Goal: Task Accomplishment & Management: Complete application form

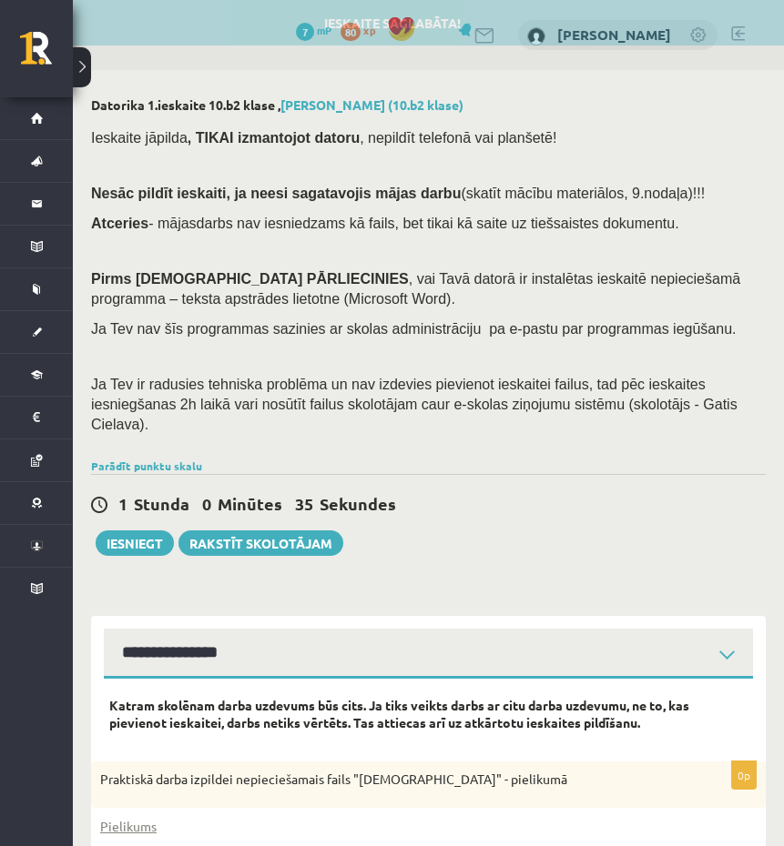
select select "**********"
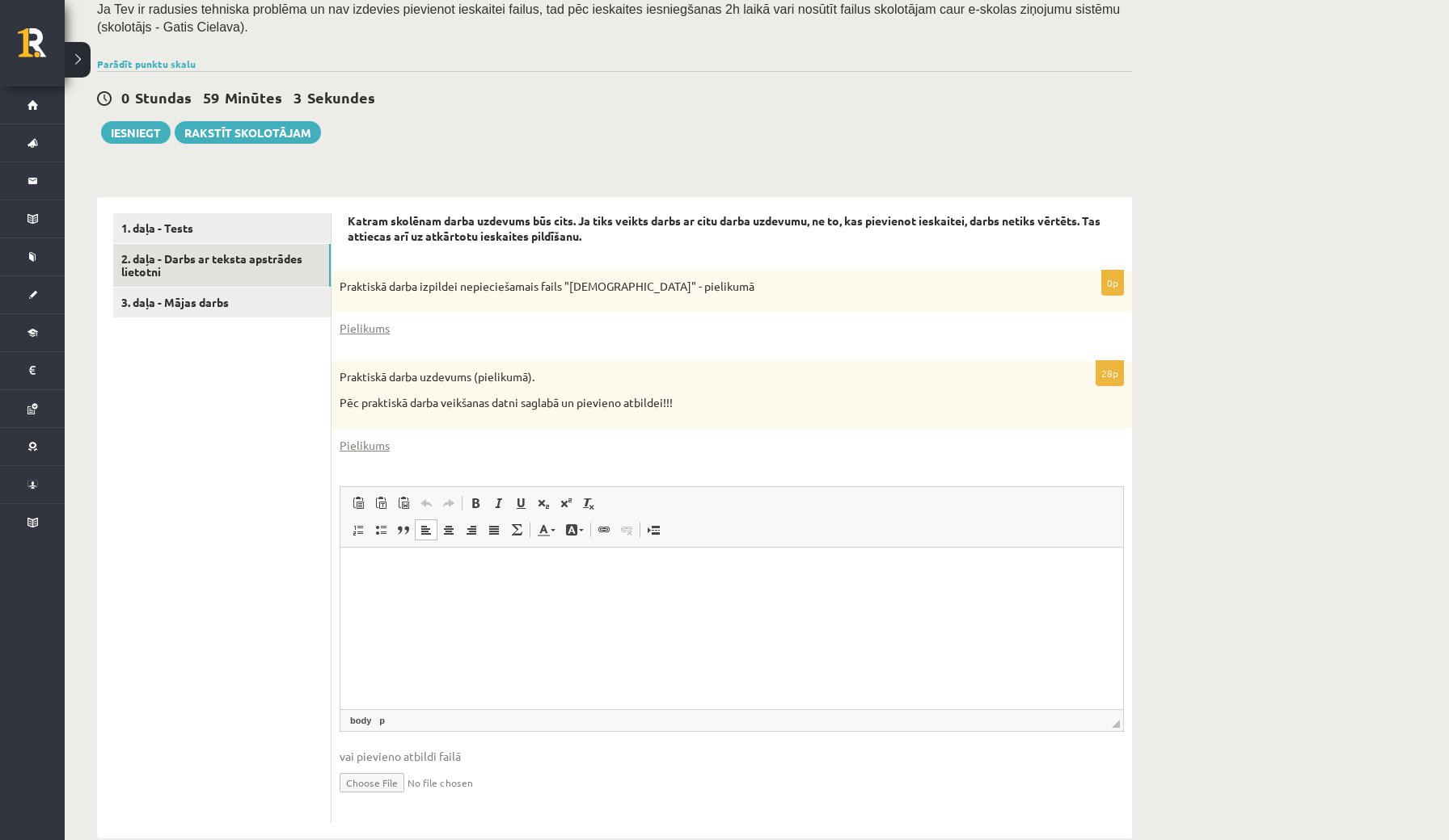
click at [422, 597] on html at bounding box center [731, 572] width 783 height 50
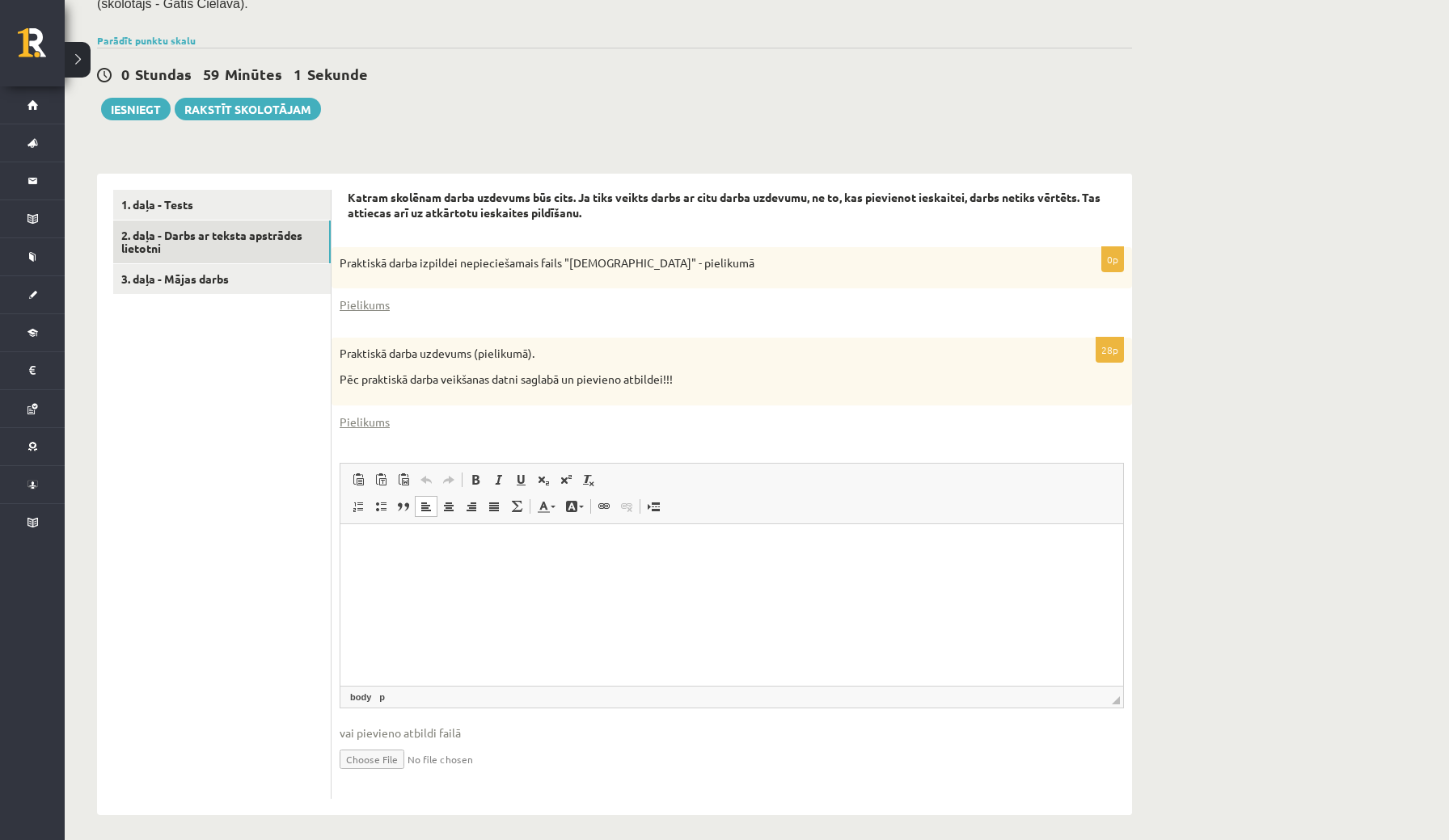
scroll to position [345, 0]
click at [377, 750] on input "file" at bounding box center [731, 758] width 784 height 33
type input "**********"
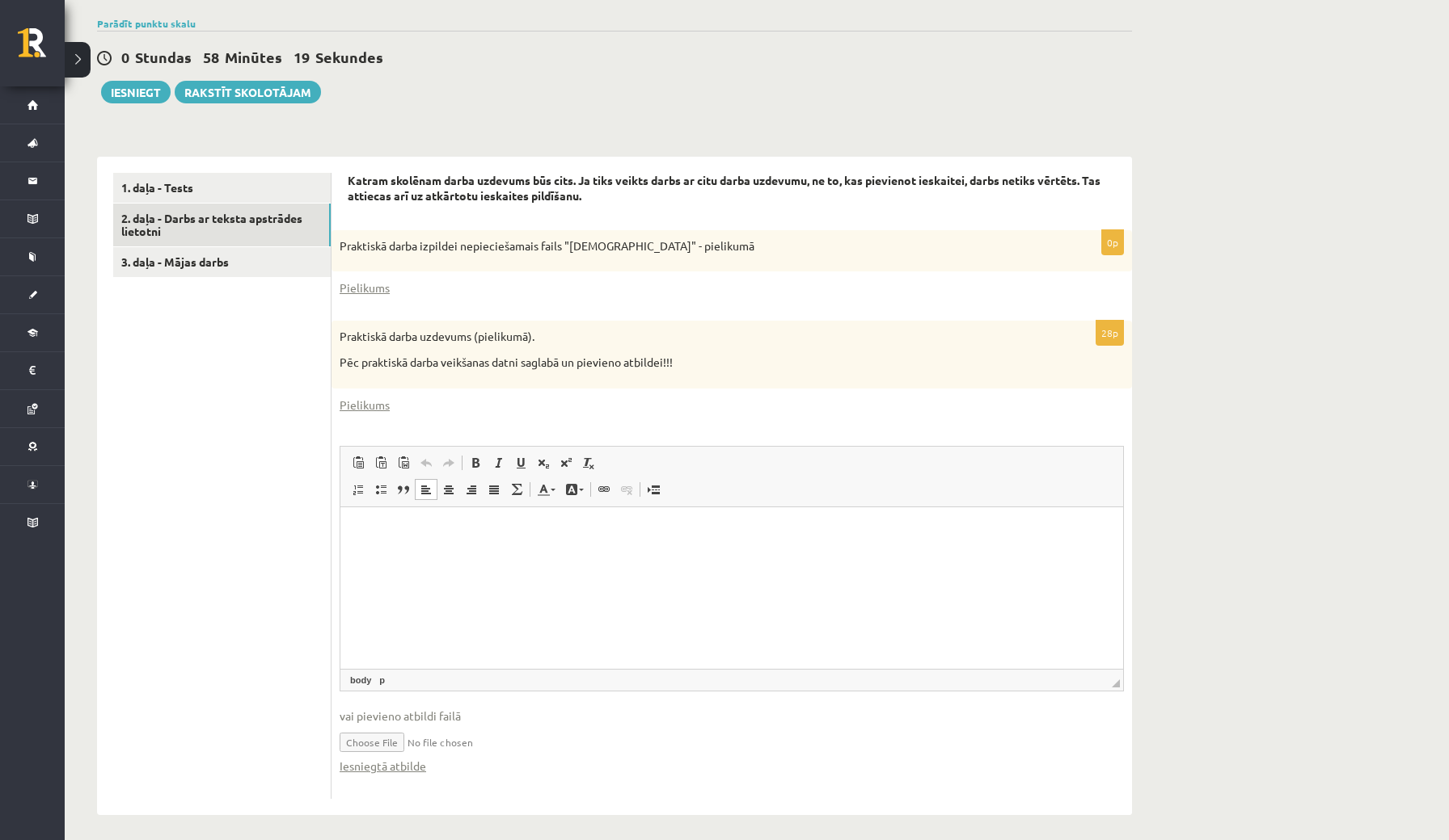
scroll to position [362, 0]
click at [449, 733] on input "file" at bounding box center [731, 741] width 784 height 33
click at [384, 732] on input "file" at bounding box center [731, 741] width 784 height 33
click at [493, 557] on html at bounding box center [731, 533] width 783 height 50
click at [493, 537] on p "Editor, wiswyg-editor-user-answer-47024735039980" at bounding box center [731, 532] width 751 height 17
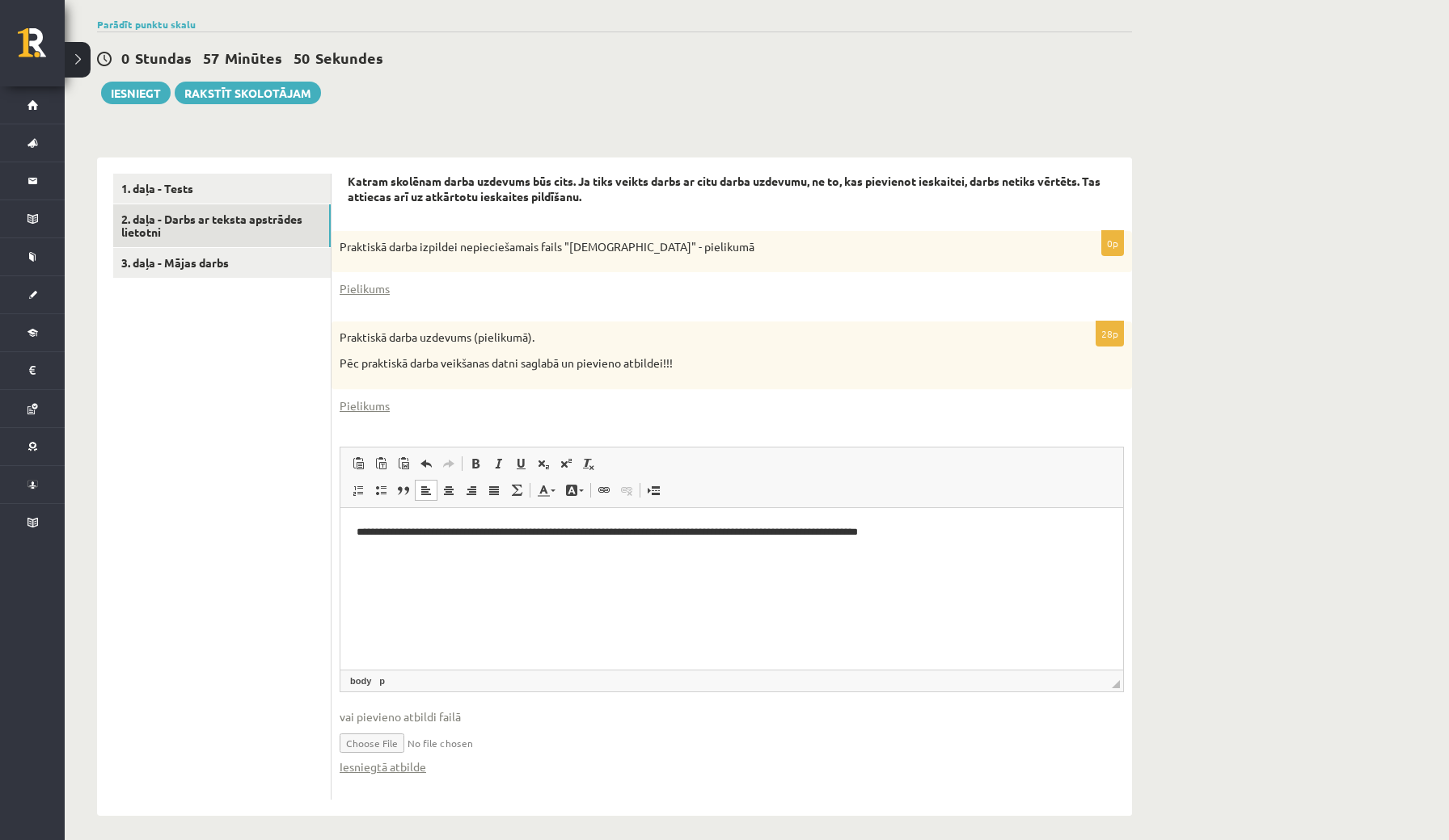
click at [418, 711] on span "vai pievieno atbildi failā" at bounding box center [731, 717] width 784 height 17
click at [406, 750] on link "Iesniegtā atbilde" at bounding box center [382, 767] width 86 height 17
click at [416, 735] on input "file" at bounding box center [731, 741] width 784 height 33
drag, startPoint x: 422, startPoint y: 726, endPoint x: 467, endPoint y: 725, distance: 45.0
click at [467, 725] on input "file" at bounding box center [731, 741] width 784 height 33
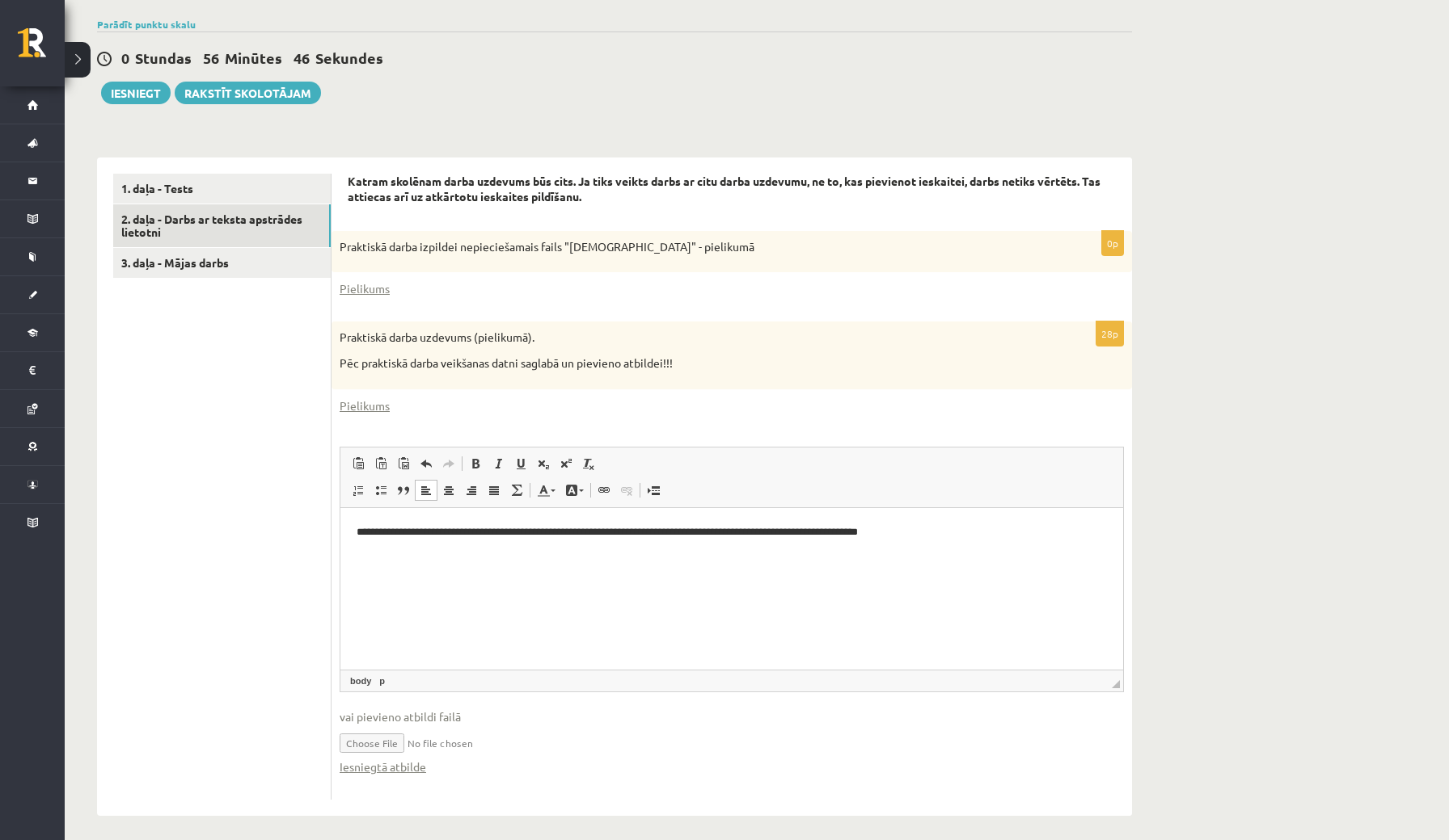
click at [390, 735] on input "file" at bounding box center [731, 741] width 784 height 33
click at [256, 257] on link "3. daļa - Mājas darbs" at bounding box center [221, 263] width 218 height 30
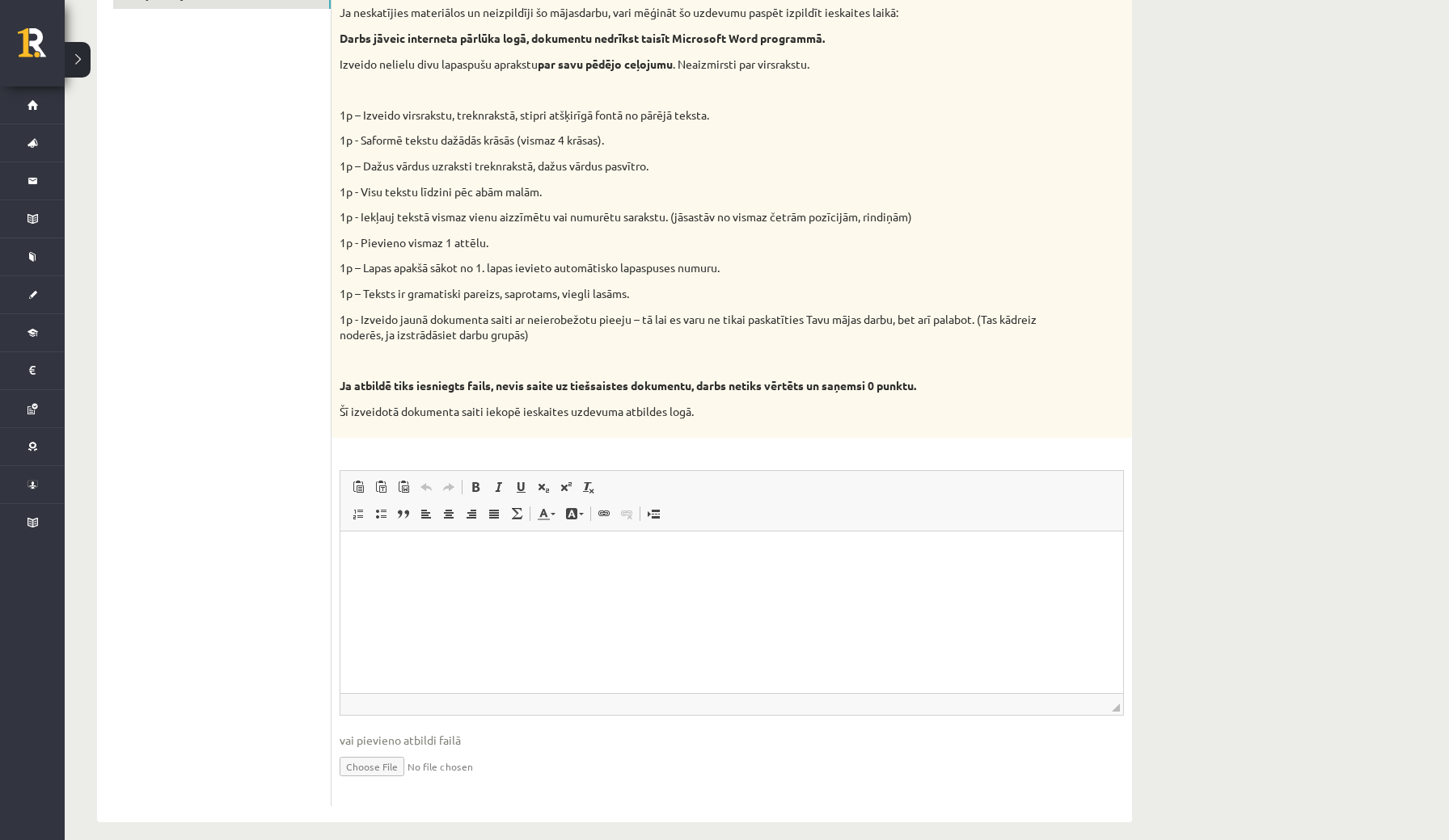
scroll to position [630, 0]
click at [417, 559] on p "Editor, wiswyg-editor-user-answer-47024832659580" at bounding box center [731, 556] width 751 height 17
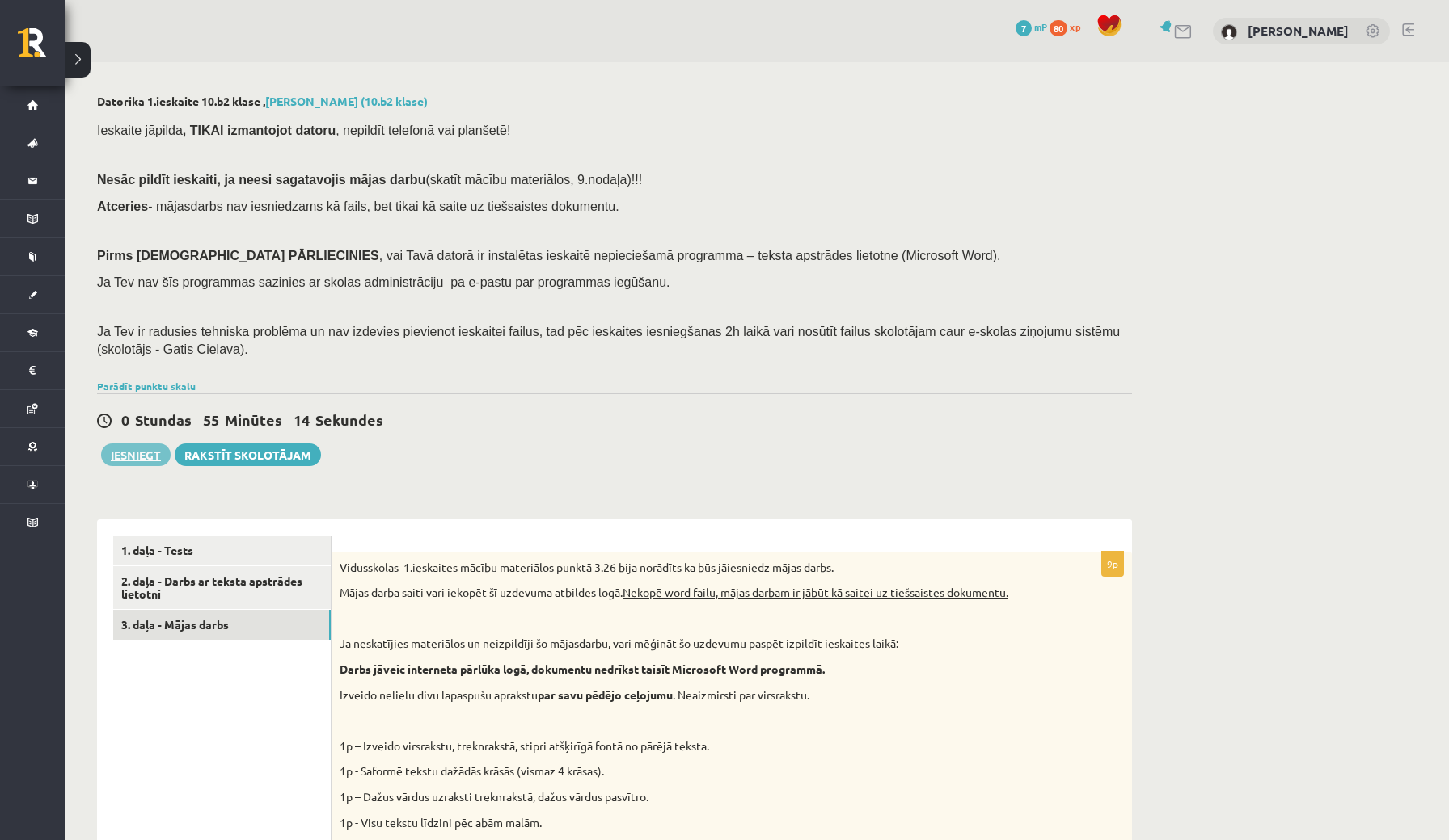
scroll to position [0, 0]
click at [136, 452] on button "Iesniegt" at bounding box center [136, 455] width 69 height 22
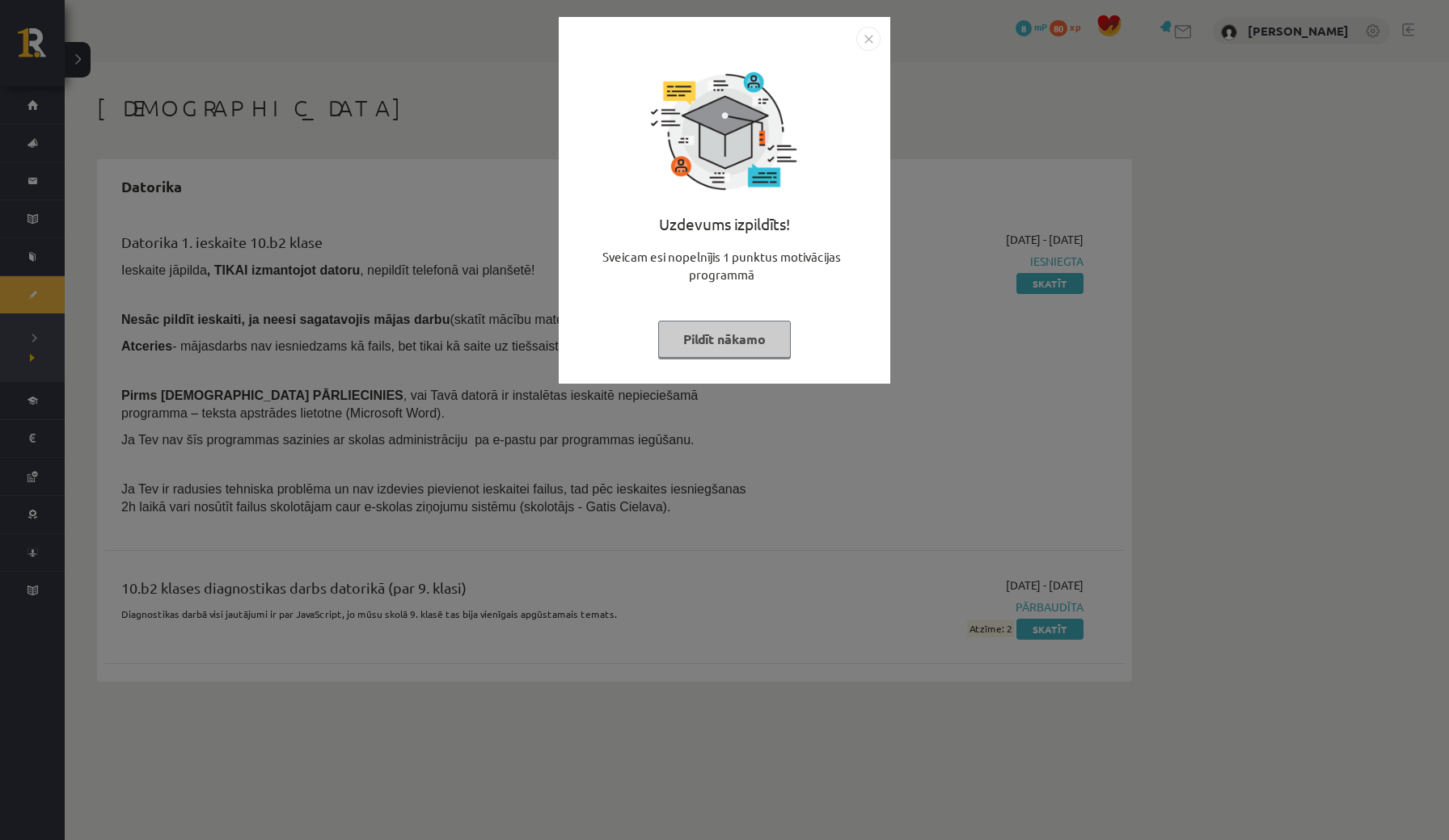
click at [719, 341] on button "Pildīt nākamo" at bounding box center [724, 339] width 132 height 37
